Goal: Task Accomplishment & Management: Complete application form

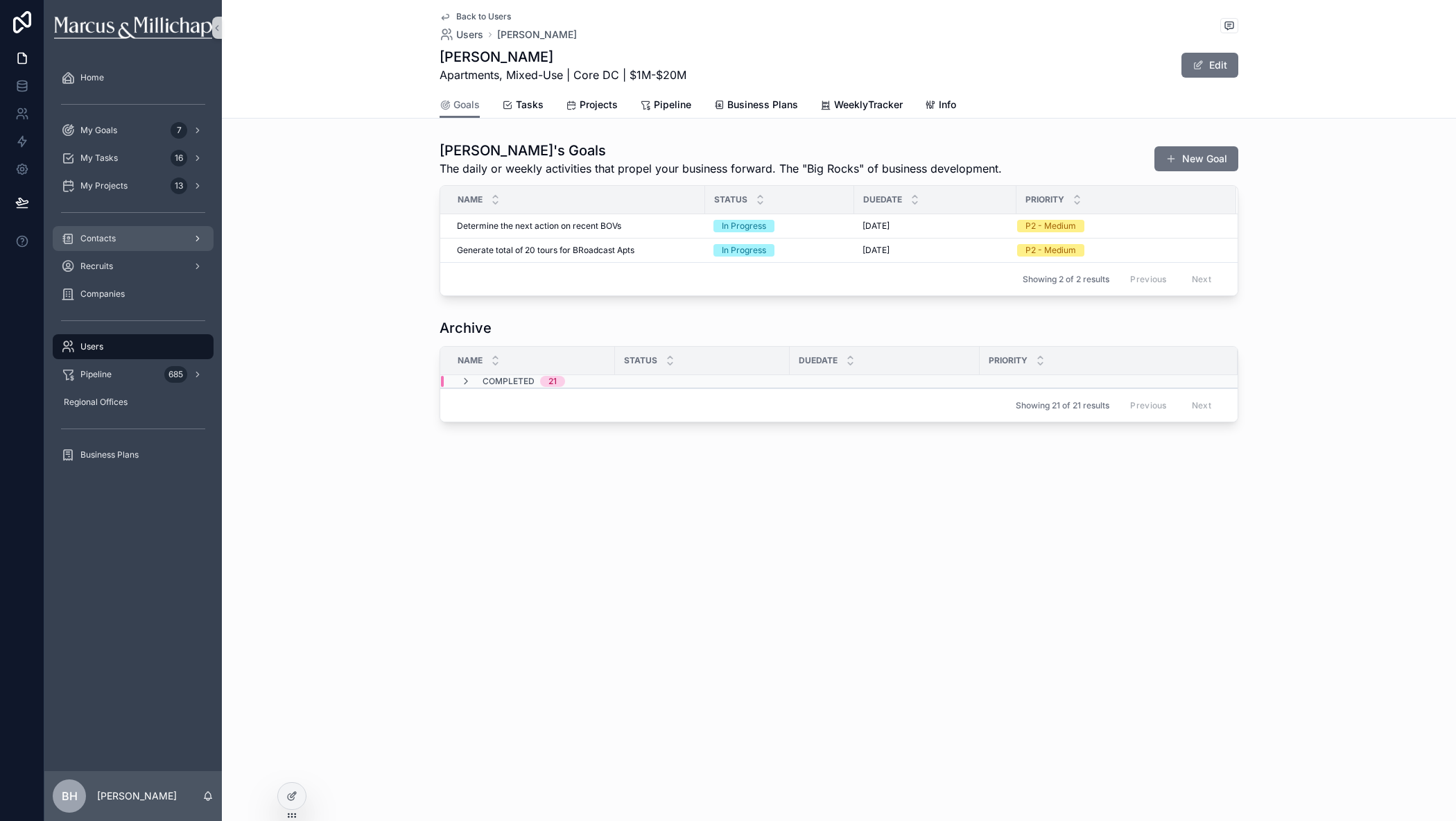
drag, startPoint x: 0, startPoint y: 0, endPoint x: 105, endPoint y: 237, distance: 259.2
click at [105, 237] on span "Contacts" at bounding box center [98, 238] width 35 height 11
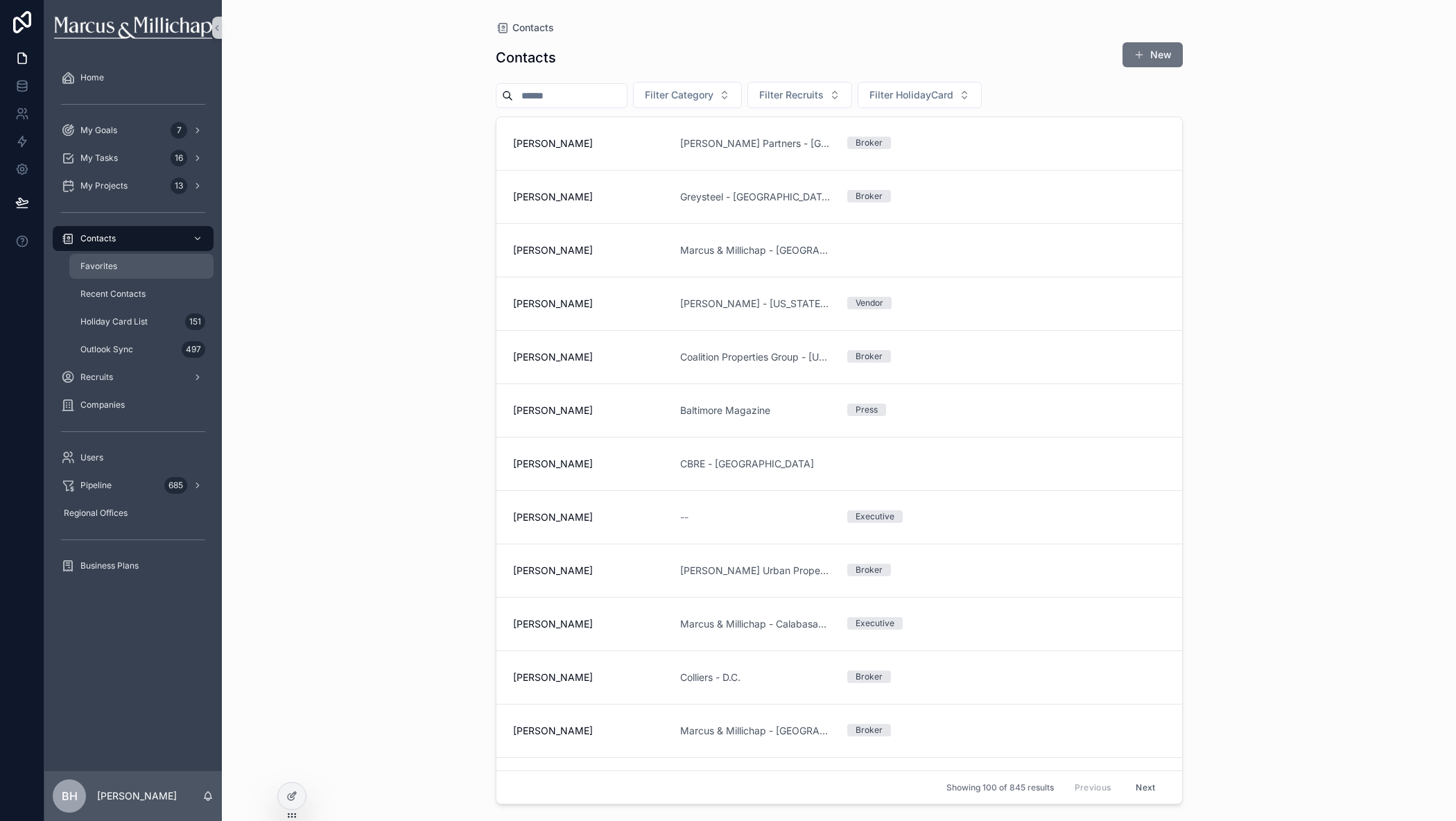
click at [107, 263] on span "Favorites" at bounding box center [99, 266] width 37 height 11
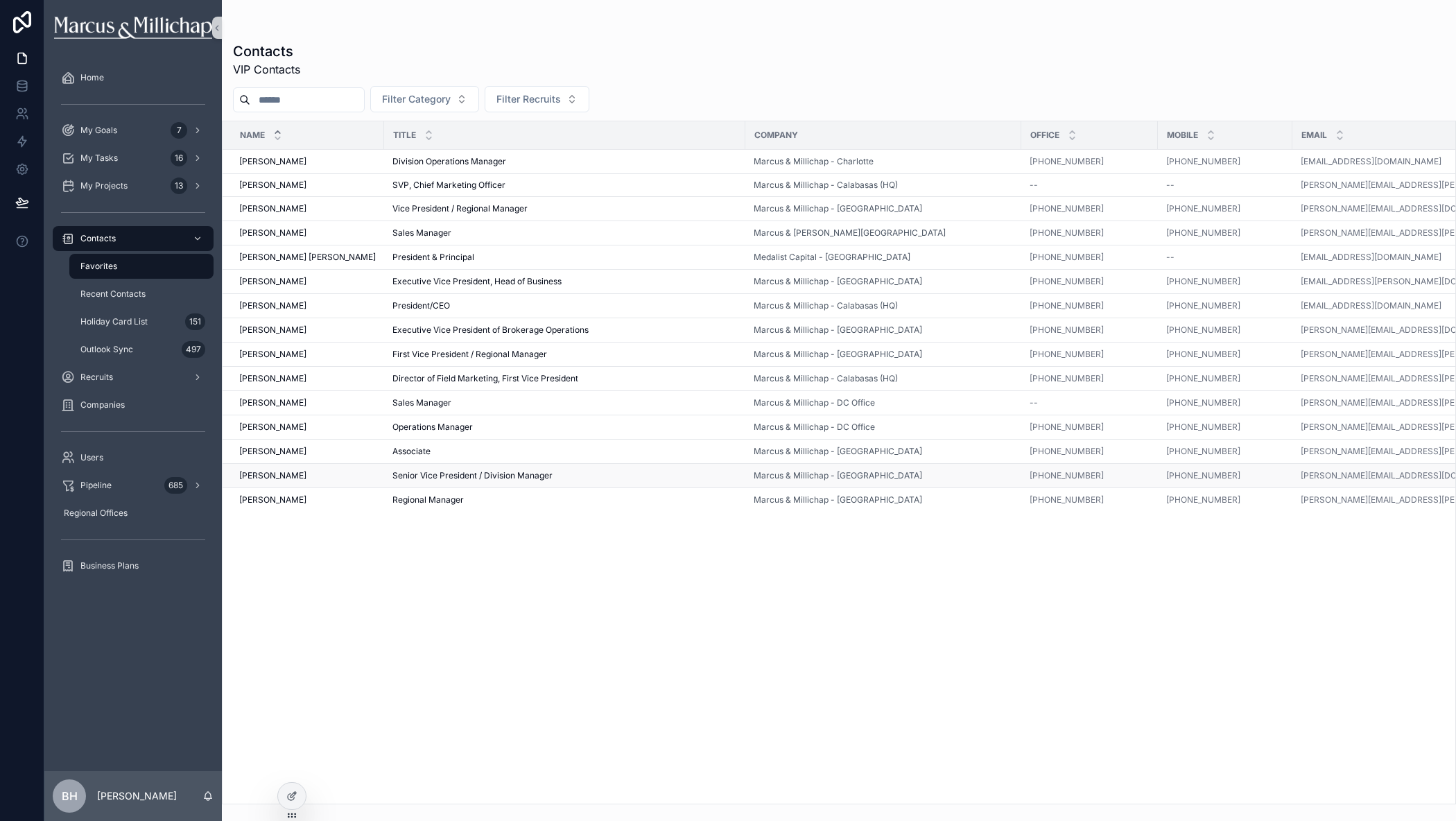
click at [257, 476] on span "[PERSON_NAME]" at bounding box center [272, 476] width 67 height 11
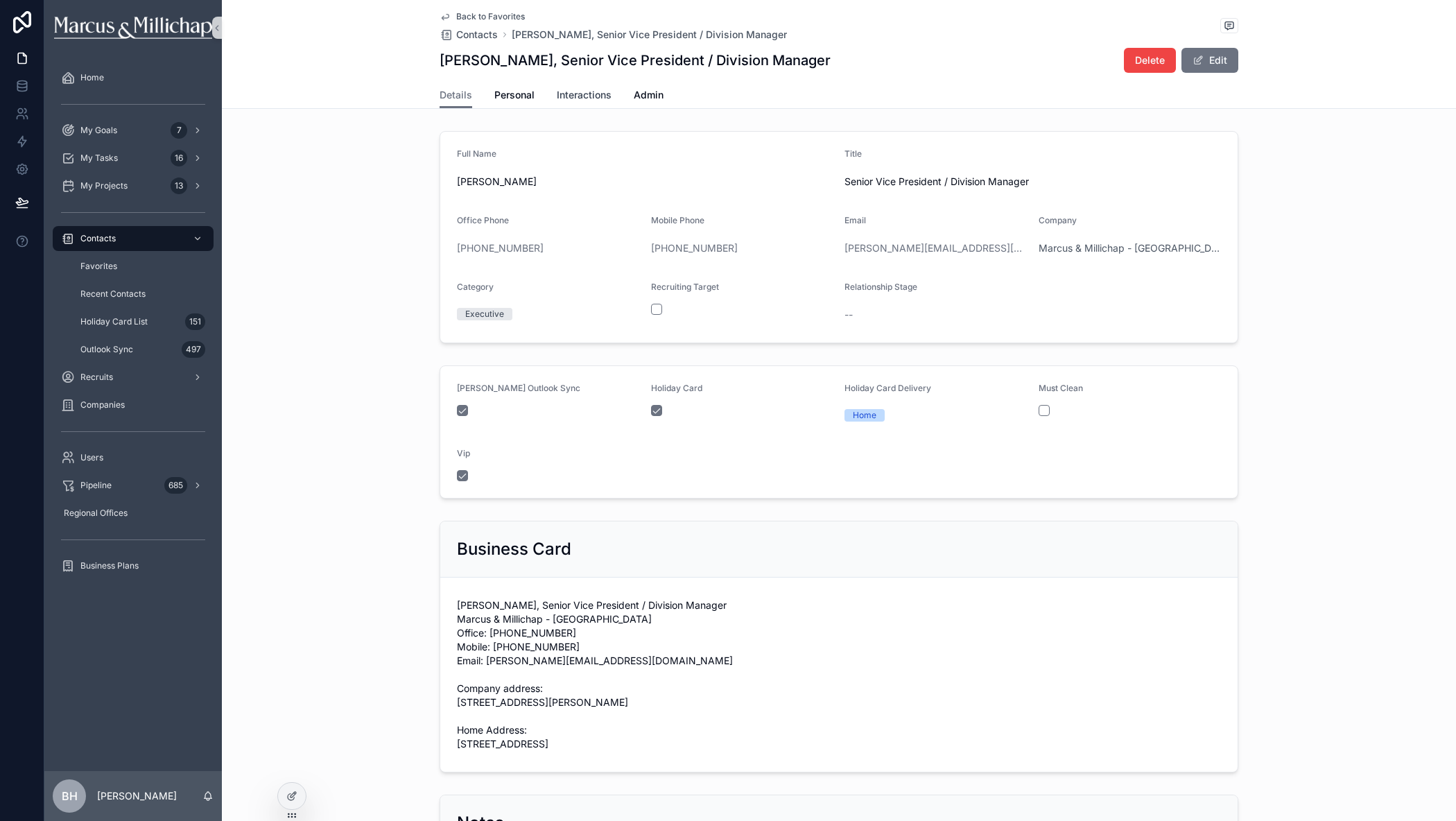
click at [583, 97] on span "Interactions" at bounding box center [584, 95] width 54 height 14
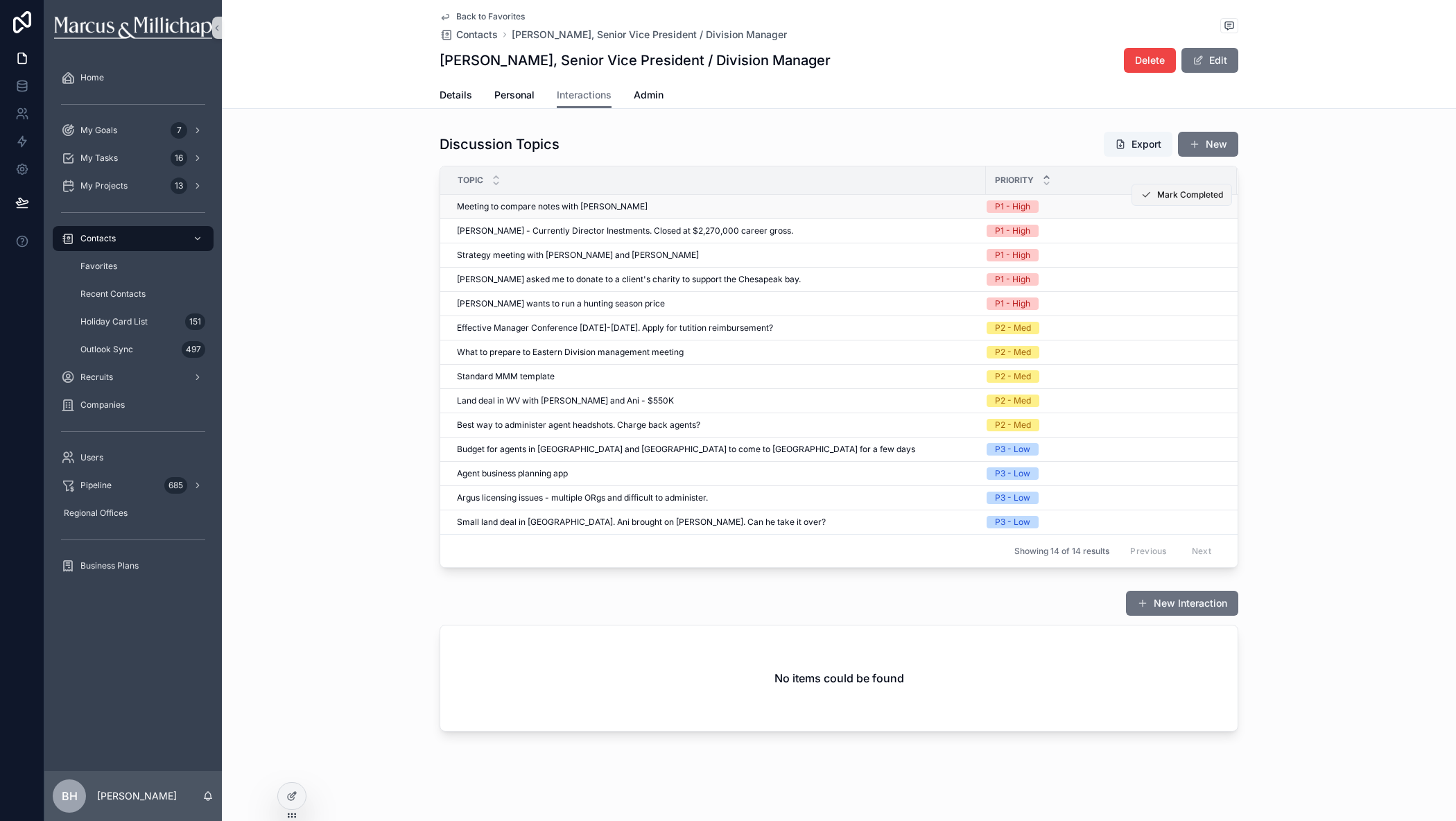
click at [1196, 198] on span "Mark Completed" at bounding box center [1190, 194] width 66 height 11
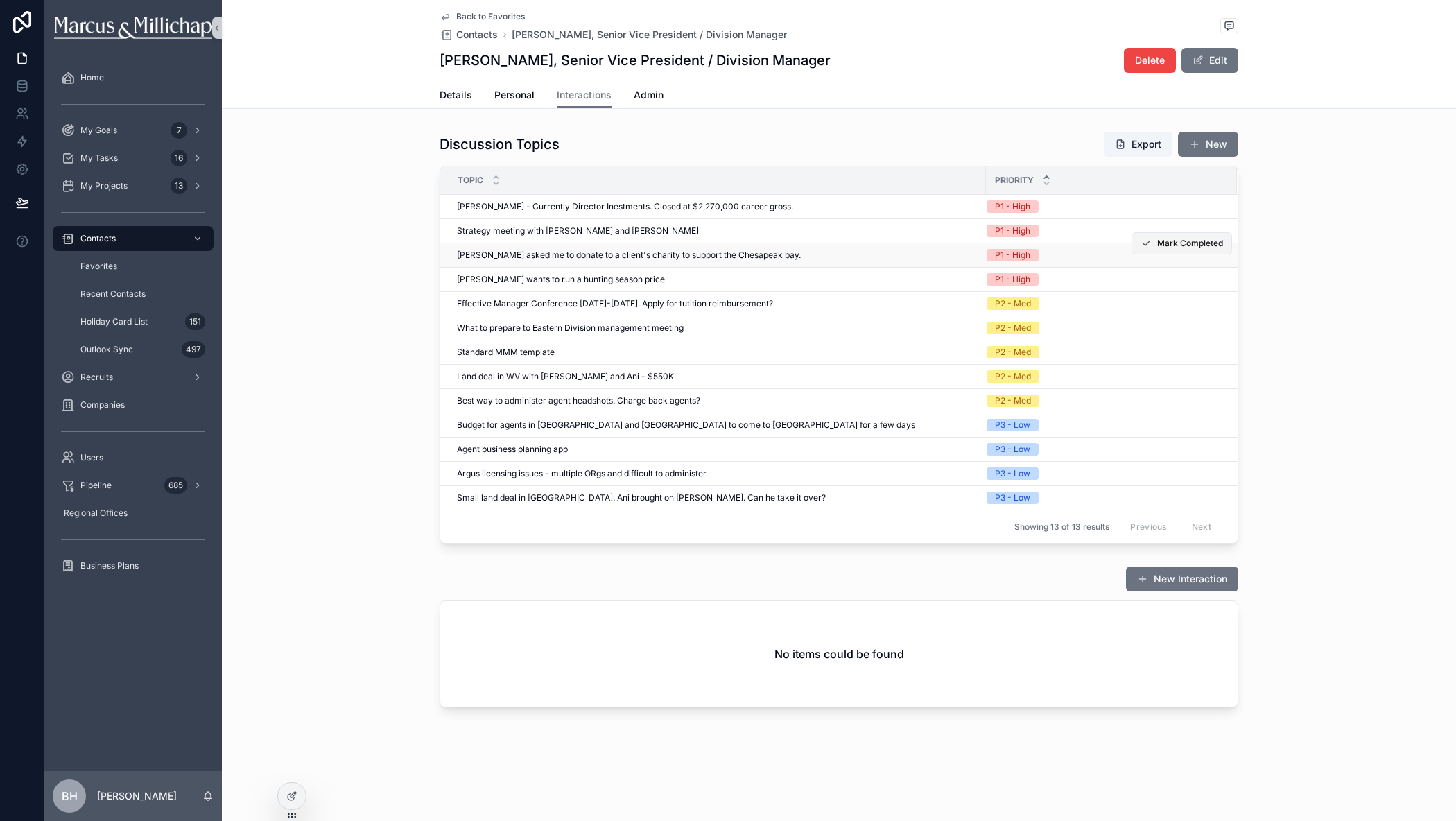
click at [1173, 245] on span "Mark Completed" at bounding box center [1190, 243] width 66 height 11
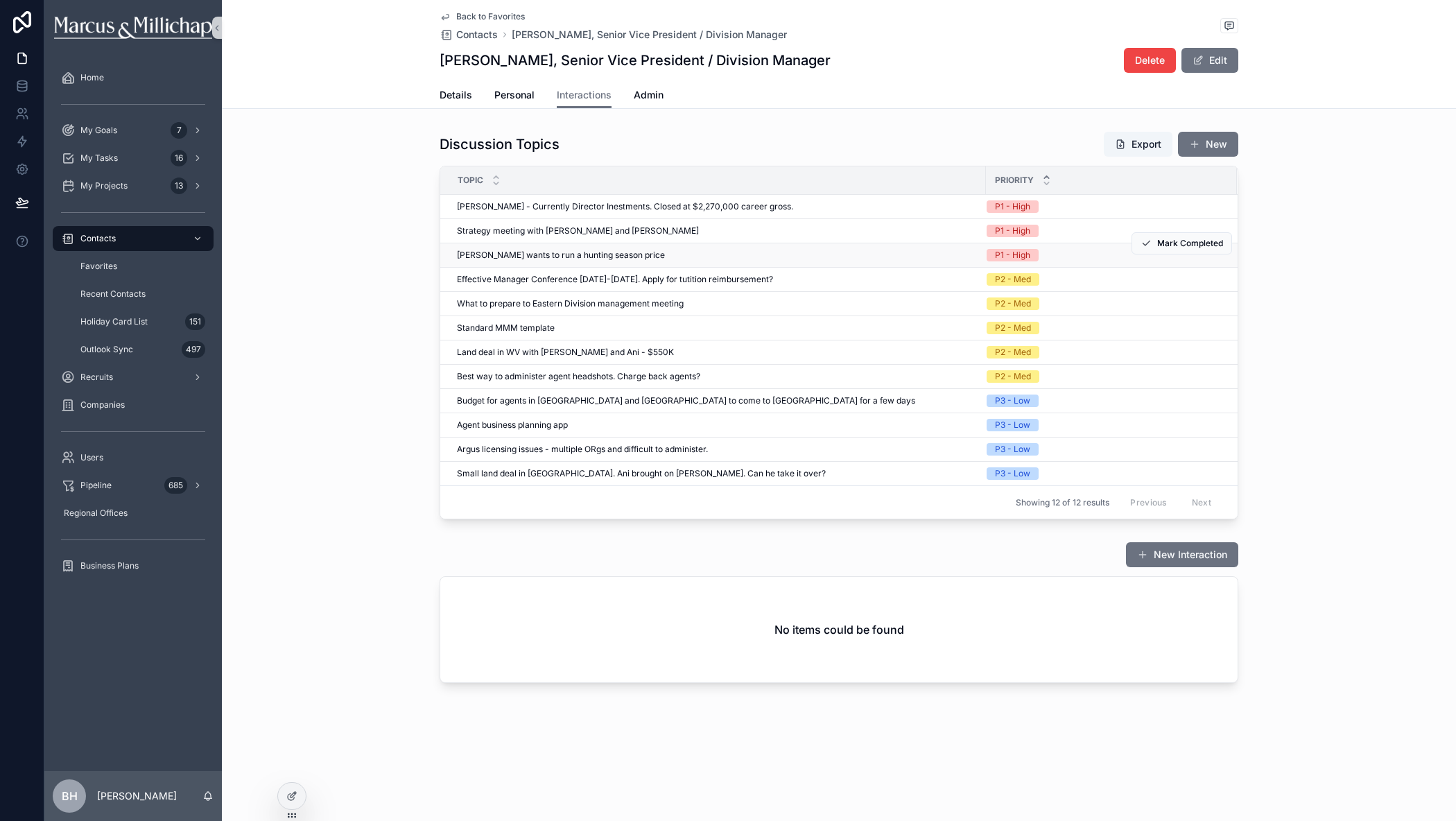
click at [537, 261] on td "[PERSON_NAME] wants to run a hunting season [PERSON_NAME] wants to run a huntin…" at bounding box center [713, 256] width 545 height 24
click at [539, 257] on span "[PERSON_NAME] wants to run a hunting season price" at bounding box center [561, 255] width 208 height 11
click at [1186, 247] on span "Mark Completed" at bounding box center [1190, 243] width 66 height 11
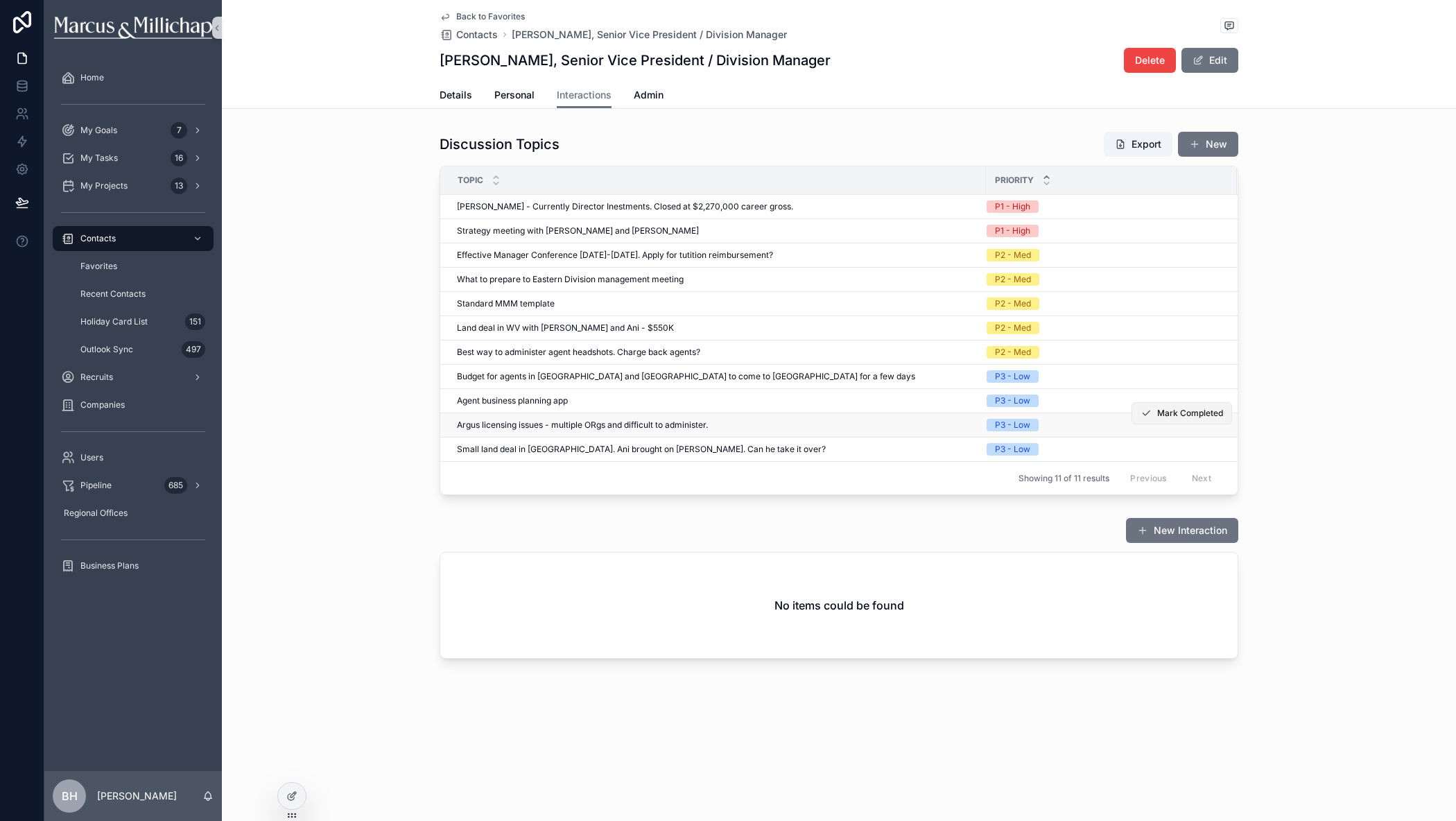
click at [1198, 411] on span "Mark Completed" at bounding box center [1190, 413] width 66 height 11
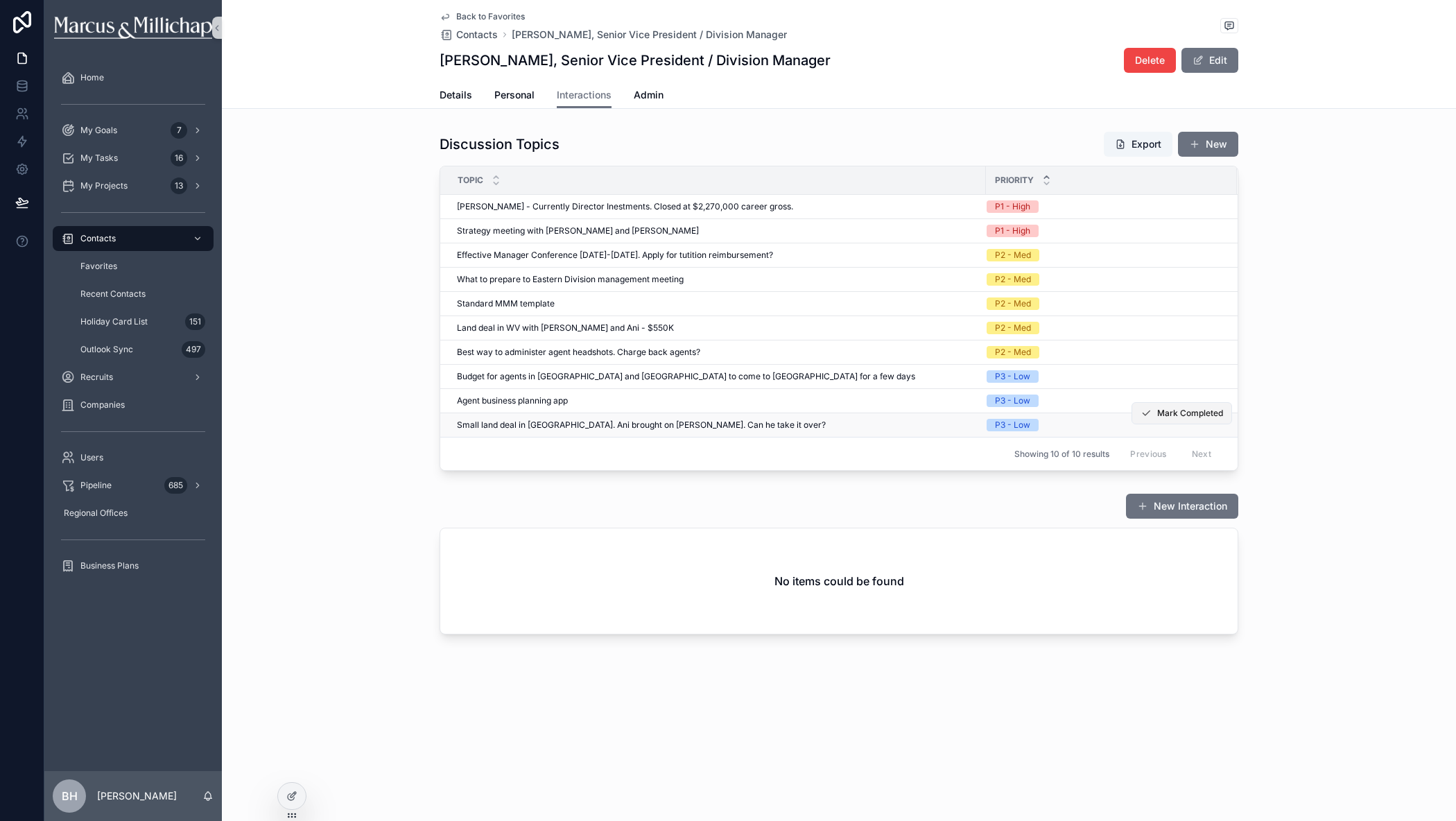
click at [1198, 420] on button "Mark Completed" at bounding box center [1181, 413] width 101 height 22
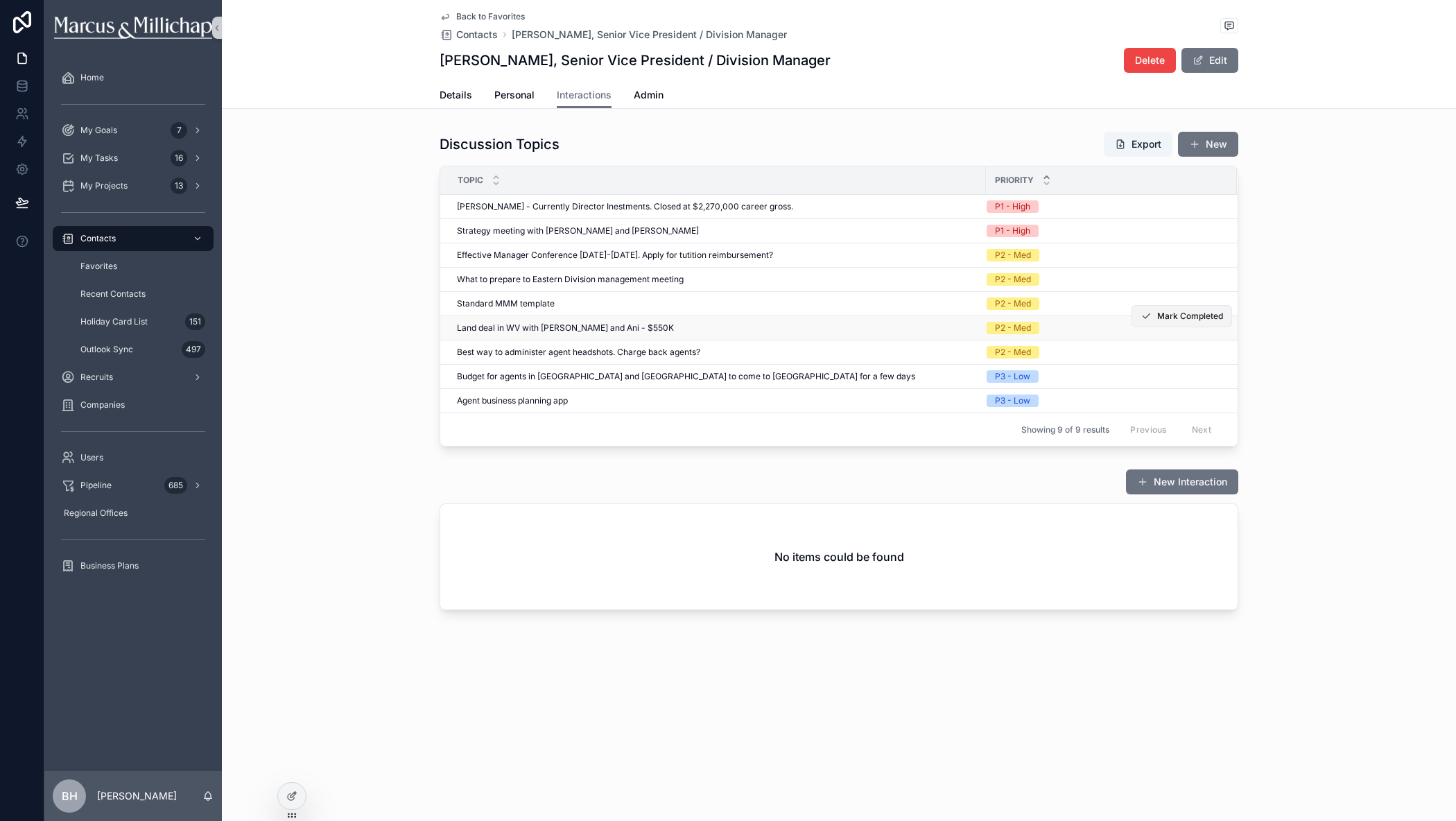
click at [1198, 321] on span "Mark Completed" at bounding box center [1190, 316] width 66 height 11
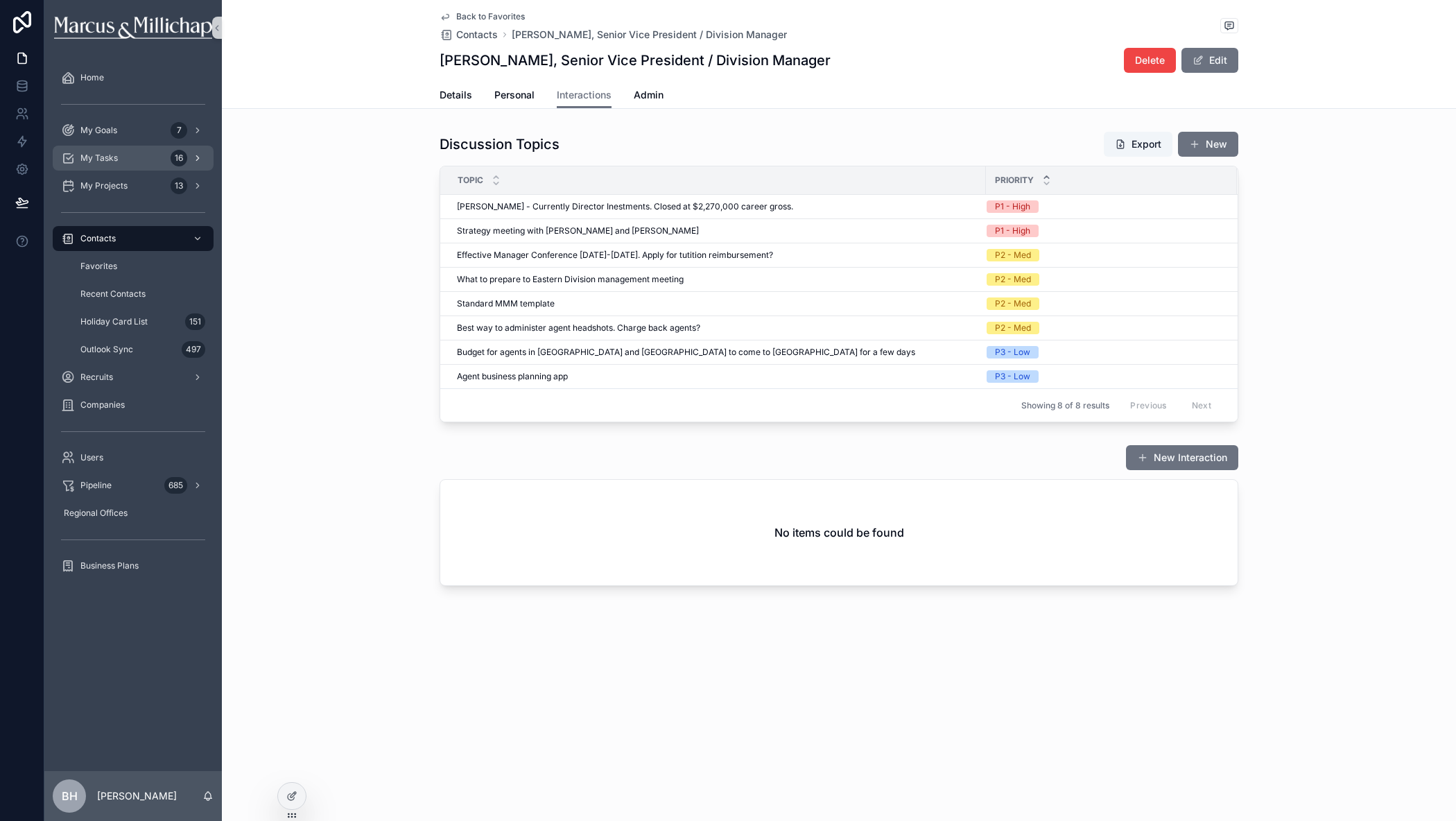
click at [138, 152] on div "My Tasks 16" at bounding box center [133, 158] width 144 height 22
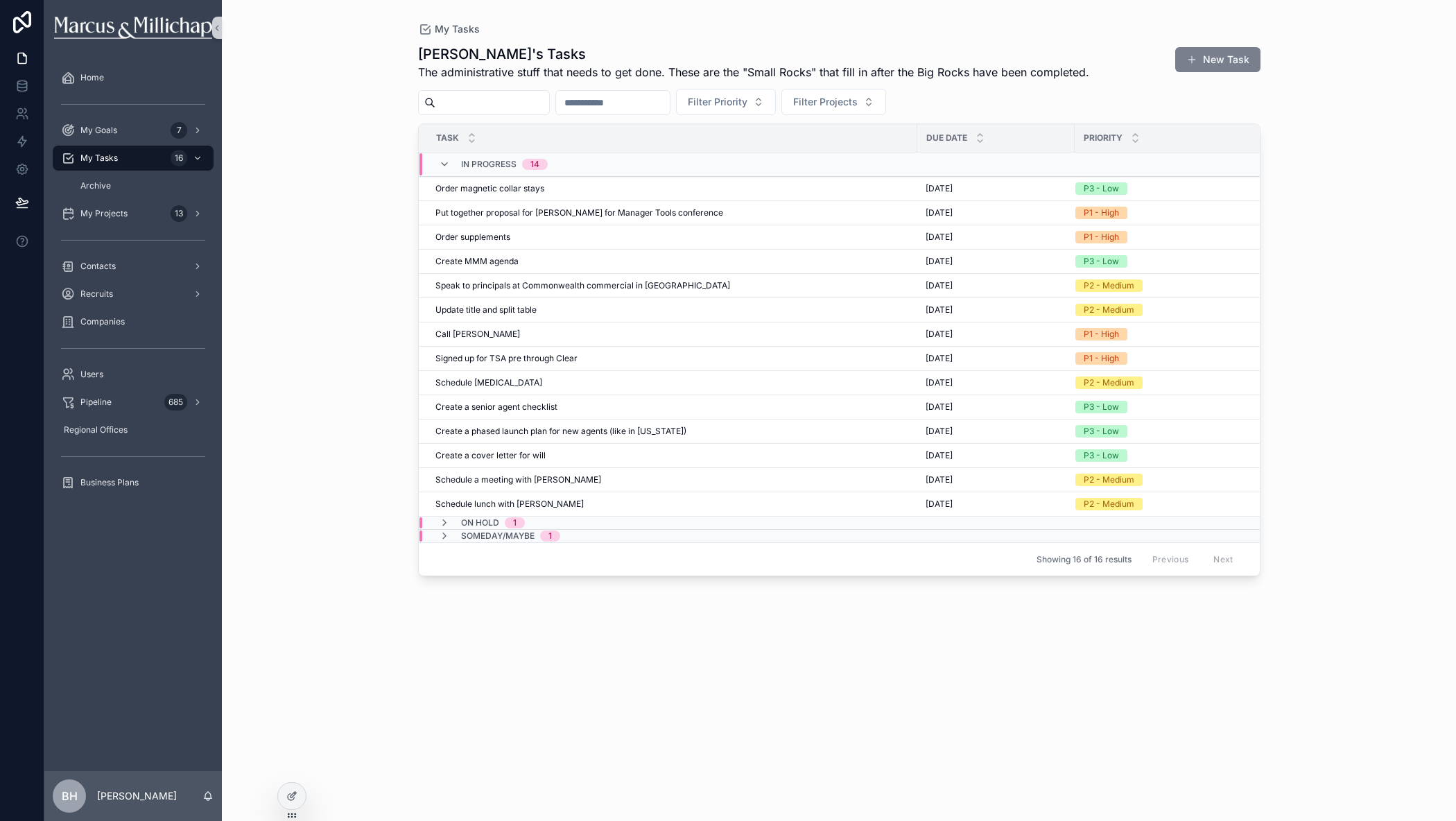
click at [1212, 62] on button "New Task" at bounding box center [1218, 60] width 85 height 25
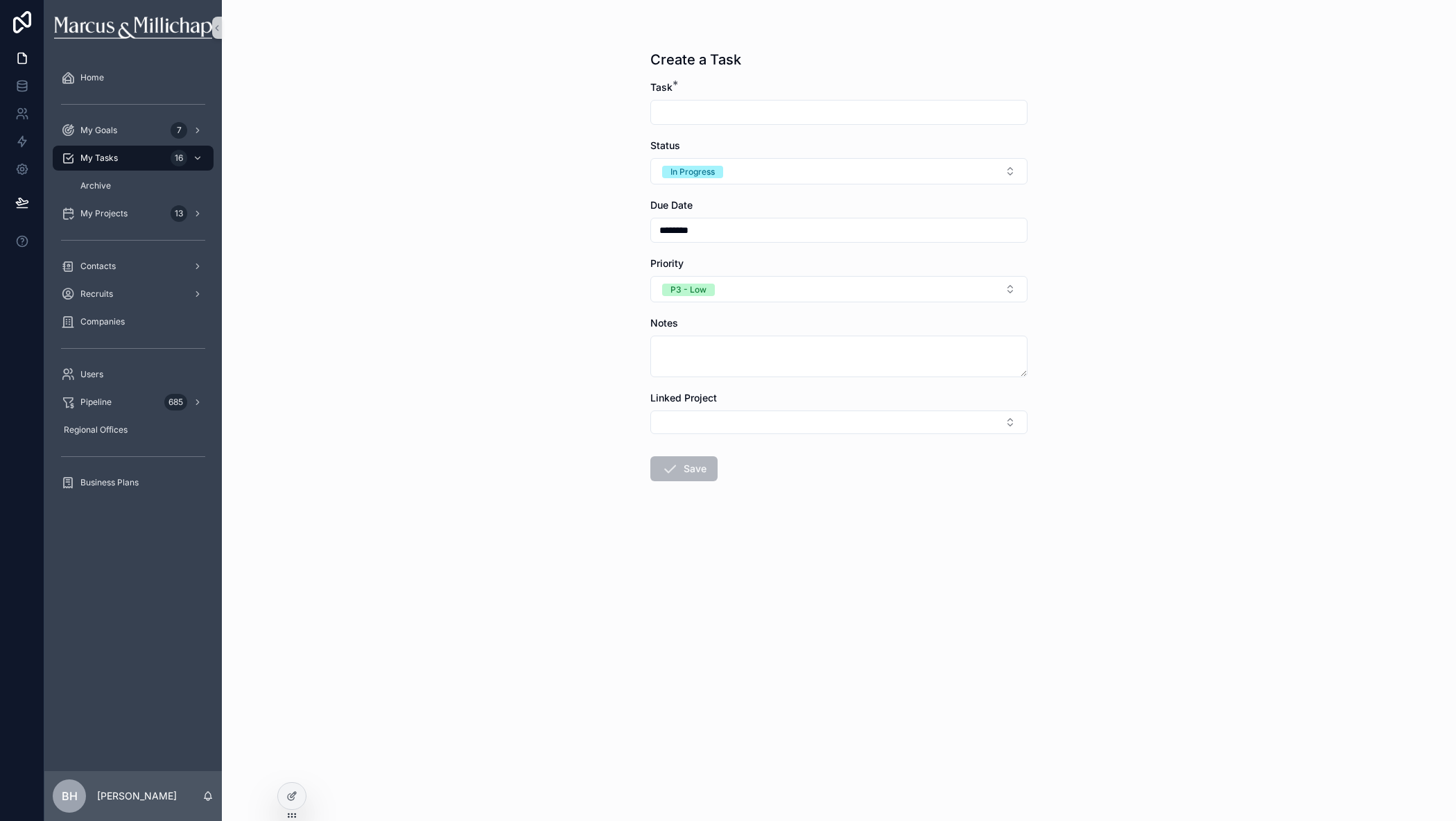
click at [748, 113] on input "scrollable content" at bounding box center [838, 112] width 376 height 19
type input "**********"
click at [694, 476] on button "Save" at bounding box center [684, 469] width 67 height 25
